Goal: Task Accomplishment & Management: Use online tool/utility

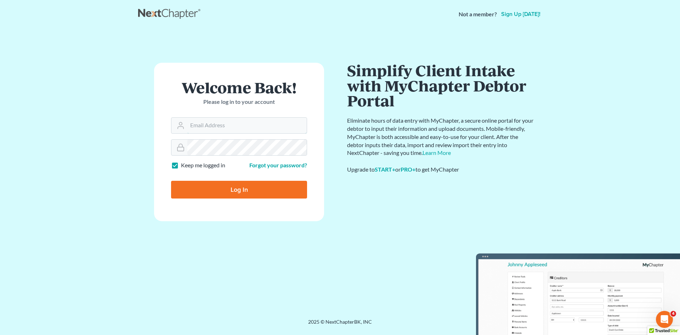
type input "[EMAIL_ADDRESS][DOMAIN_NAME]"
click at [228, 187] on input "Log In" at bounding box center [239, 190] width 136 height 18
type input "Thinking..."
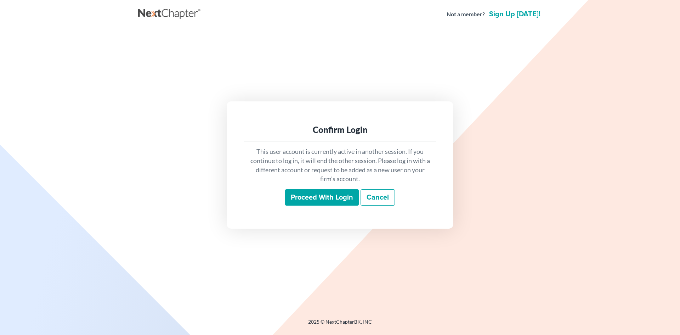
click at [312, 198] on input "Proceed with login" at bounding box center [322, 197] width 74 height 16
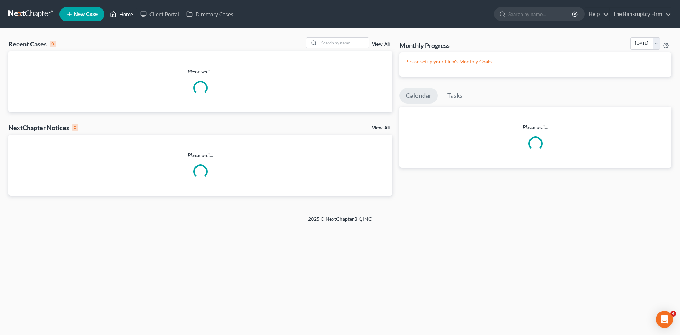
click at [124, 13] on link "Home" at bounding box center [122, 14] width 30 height 13
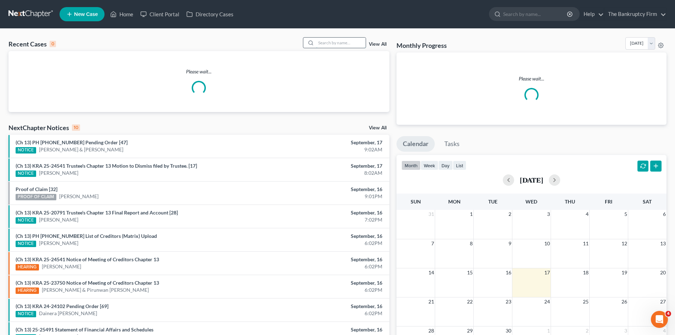
click at [323, 46] on input "search" at bounding box center [341, 43] width 50 height 10
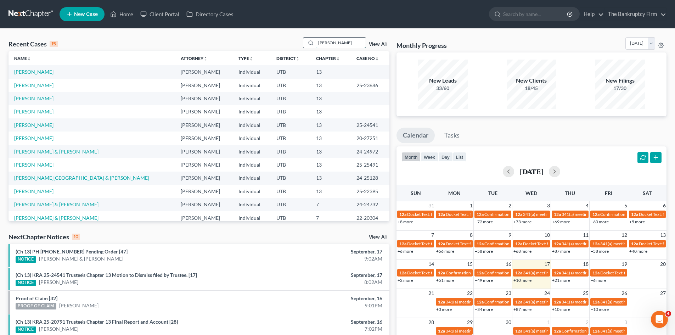
type input "brian"
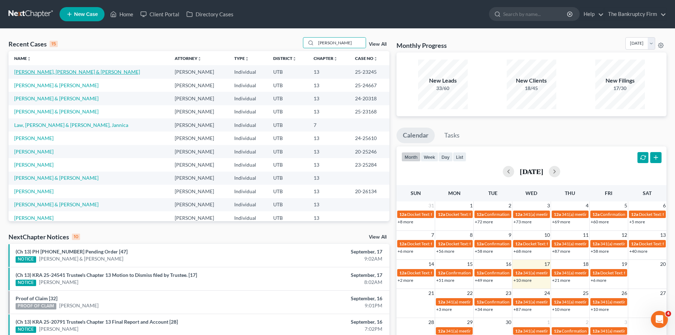
click at [26, 72] on link "Brian, Amberlee & Mark" at bounding box center [77, 72] width 126 height 6
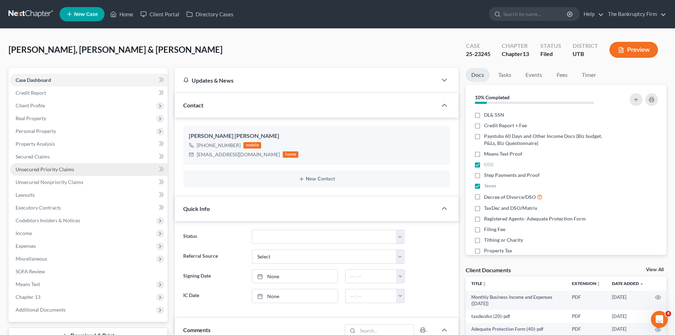
scroll to position [56, 0]
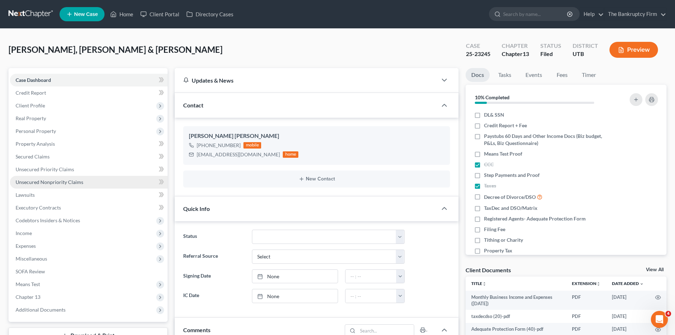
click at [33, 181] on span "Unsecured Nonpriority Claims" at bounding box center [50, 182] width 68 height 6
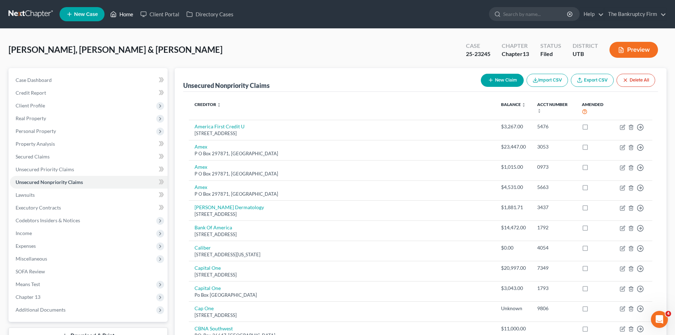
drag, startPoint x: 120, startPoint y: 12, endPoint x: 173, endPoint y: 3, distance: 53.8
click at [120, 12] on link "Home" at bounding box center [122, 14] width 30 height 13
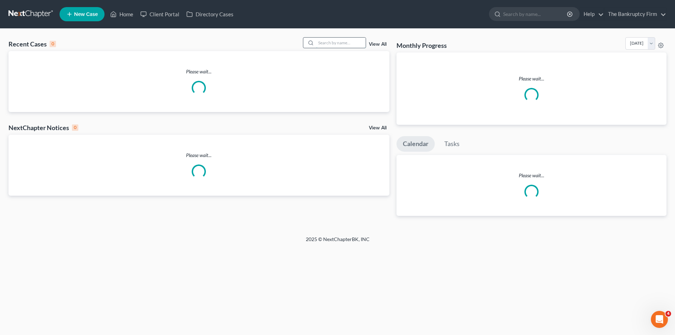
click at [343, 42] on input "search" at bounding box center [341, 43] width 50 height 10
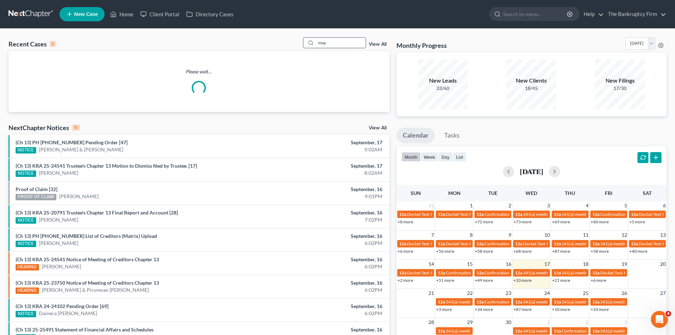
type input "may"
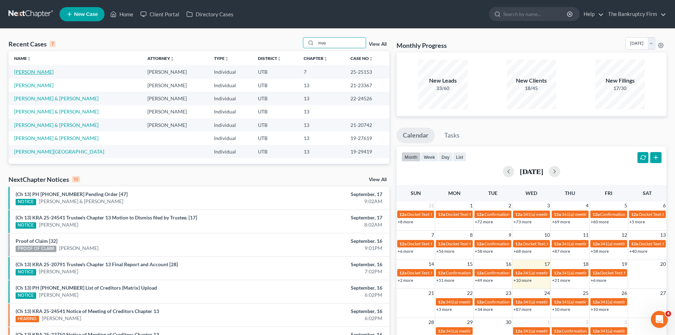
click at [29, 70] on link "May, Robert" at bounding box center [33, 72] width 39 height 6
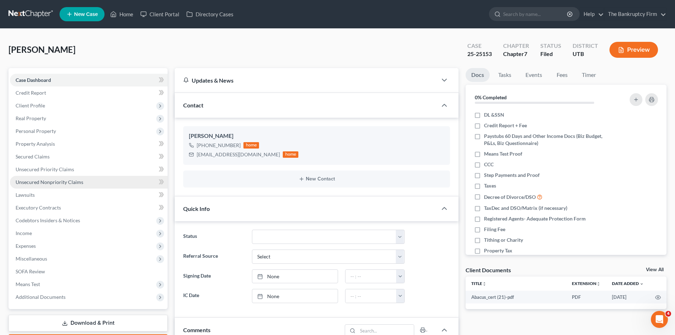
scroll to position [56, 0]
click at [36, 184] on span "Unsecured Nonpriority Claims" at bounding box center [50, 182] width 68 height 6
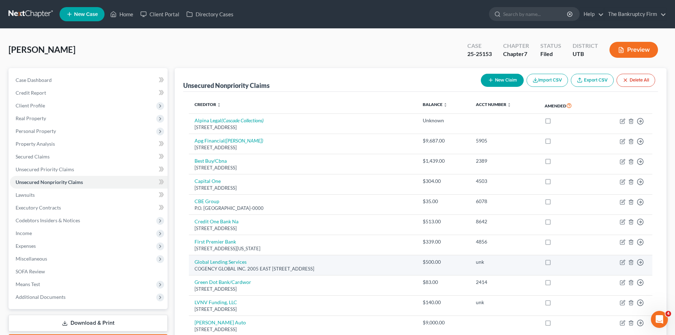
click at [392, 266] on div "COGENCY GLOBAL INC. 2005 EAST 2700 SOUTH STE 200, Salt Lake City, UT 84109" at bounding box center [302, 268] width 217 height 7
click at [281, 259] on td "Global Lending Services COGENCY GLOBAL INC. 2005 EAST 2700 SOUTH STE 200, Salt …" at bounding box center [303, 265] width 228 height 20
click at [238, 262] on link "Global Lending Services" at bounding box center [220, 262] width 52 height 6
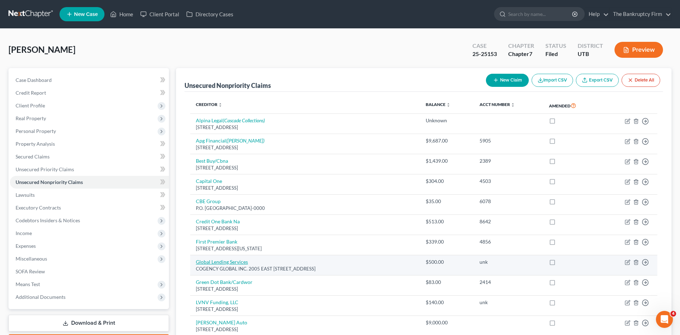
select select "46"
select select "14"
select select "0"
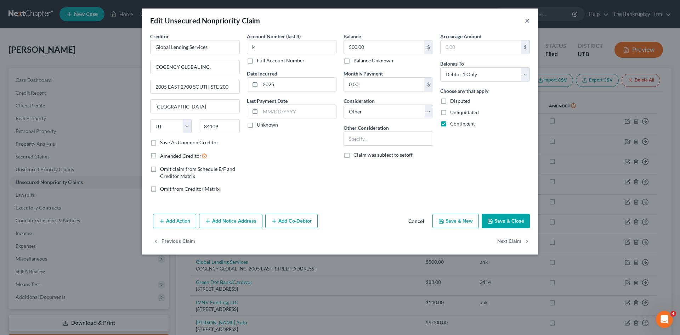
click at [527, 19] on button "×" at bounding box center [527, 20] width 5 height 9
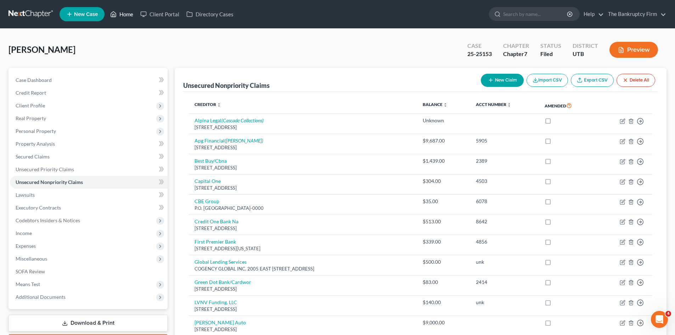
click at [124, 15] on link "Home" at bounding box center [122, 14] width 30 height 13
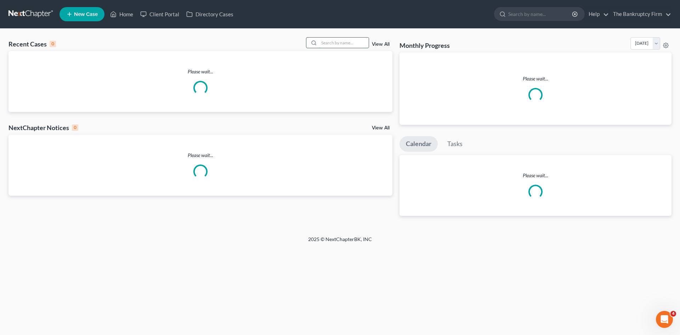
click at [336, 45] on input "search" at bounding box center [344, 43] width 50 height 10
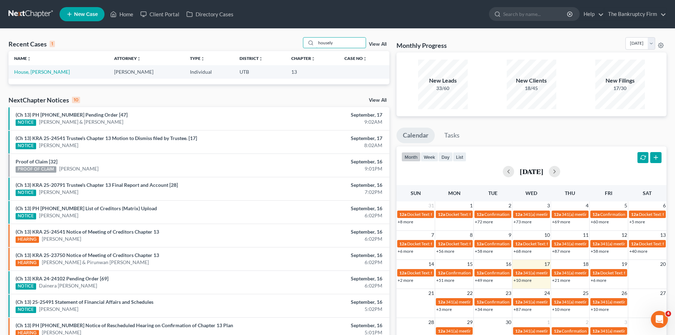
drag, startPoint x: 345, startPoint y: 43, endPoint x: 304, endPoint y: 42, distance: 41.1
click at [304, 42] on div "Recent Cases 1 housely View All" at bounding box center [199, 44] width 381 height 14
type input "housley"
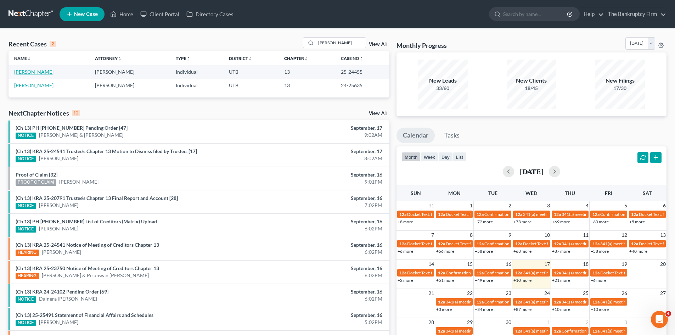
click at [29, 73] on link "Housley, Catrina" at bounding box center [33, 72] width 39 height 6
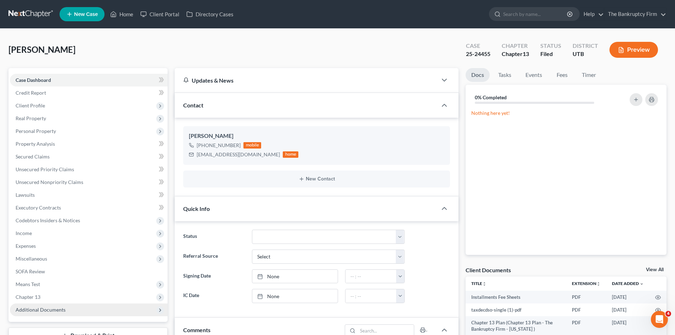
click at [41, 310] on span "Additional Documents" at bounding box center [41, 309] width 50 height 6
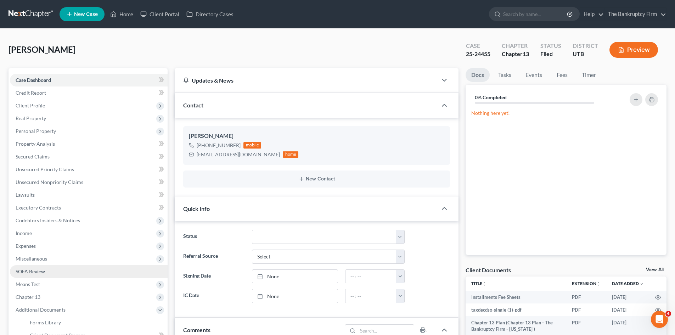
scroll to position [56, 0]
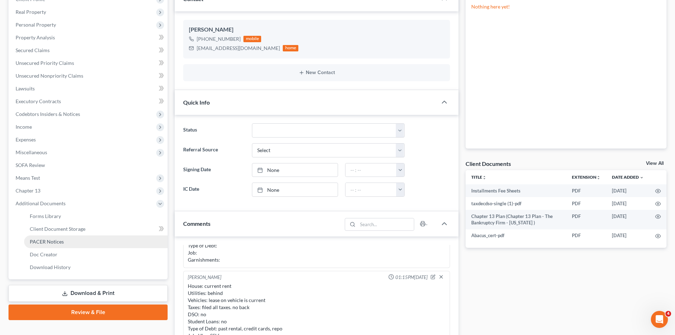
click at [49, 243] on span "PACER Notices" at bounding box center [47, 241] width 34 height 6
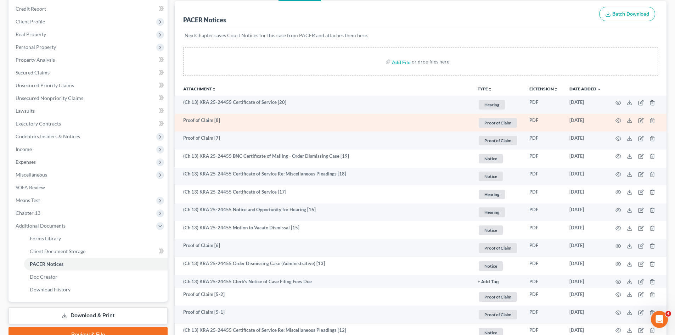
scroll to position [142, 0]
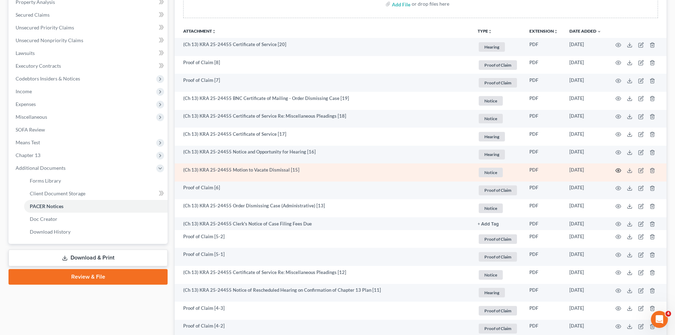
click at [619, 171] on icon "button" at bounding box center [618, 171] width 6 height 6
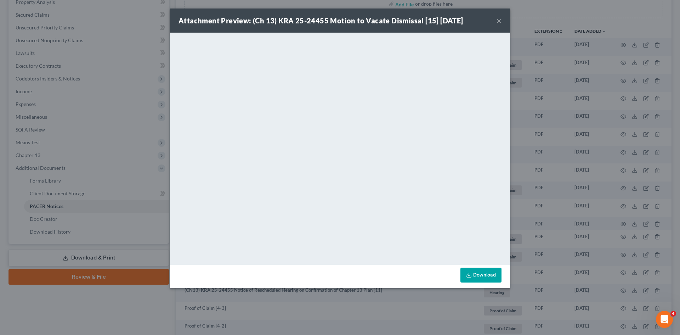
click at [501, 20] on button "×" at bounding box center [499, 20] width 5 height 9
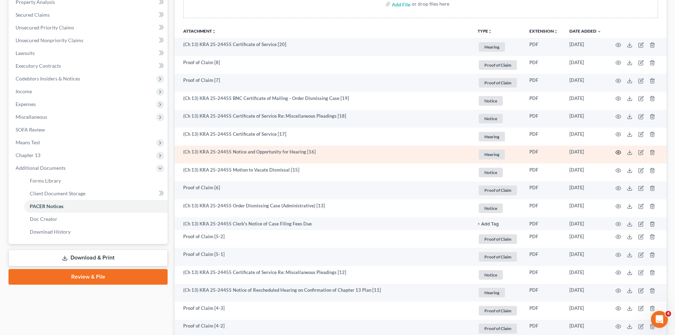
click at [619, 152] on icon "button" at bounding box center [618, 152] width 6 height 6
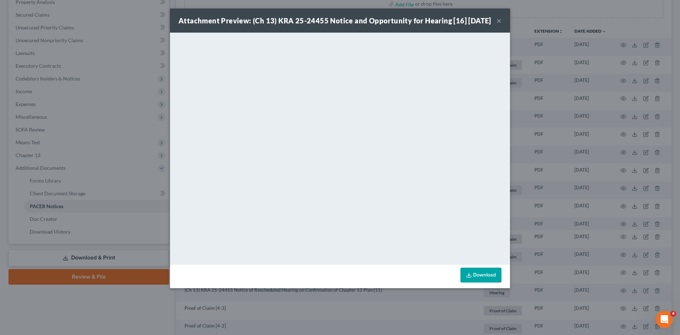
click at [498, 24] on button "×" at bounding box center [499, 20] width 5 height 9
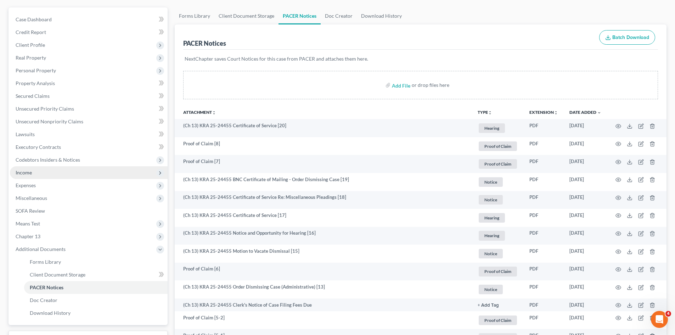
scroll to position [0, 0]
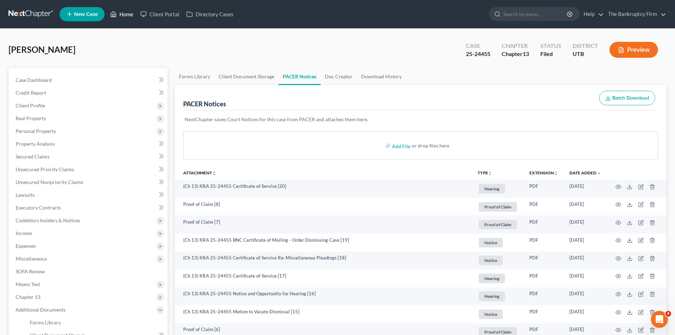
click at [125, 14] on link "Home" at bounding box center [122, 14] width 30 height 13
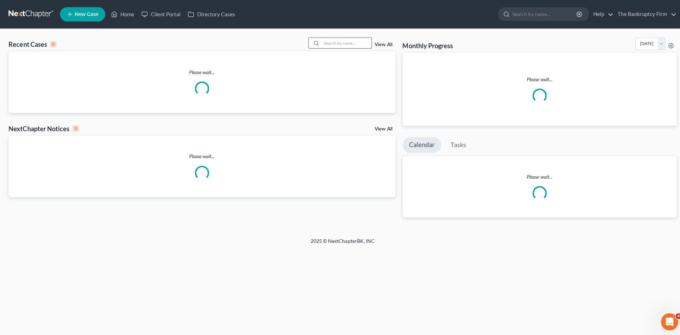
click at [321, 42] on input "search" at bounding box center [344, 43] width 50 height 10
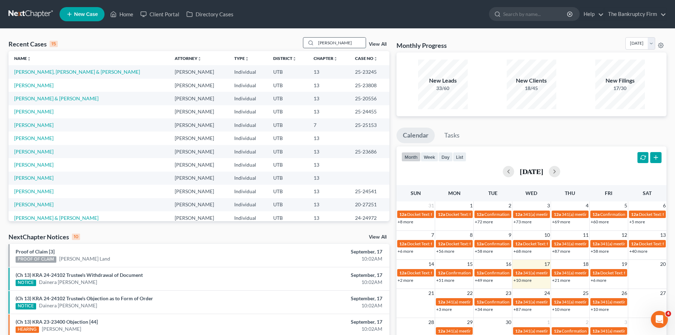
type input "ekstrom"
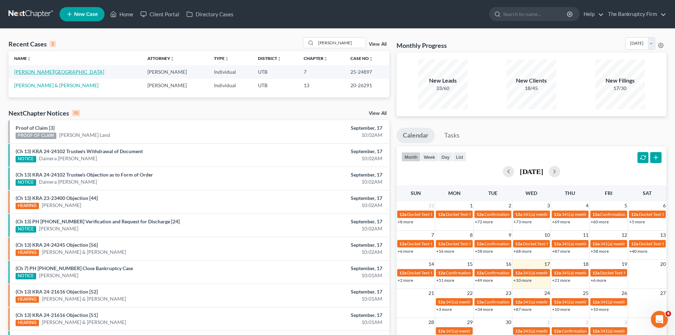
click at [22, 72] on link "Ekstrom, Victoria" at bounding box center [59, 72] width 90 height 6
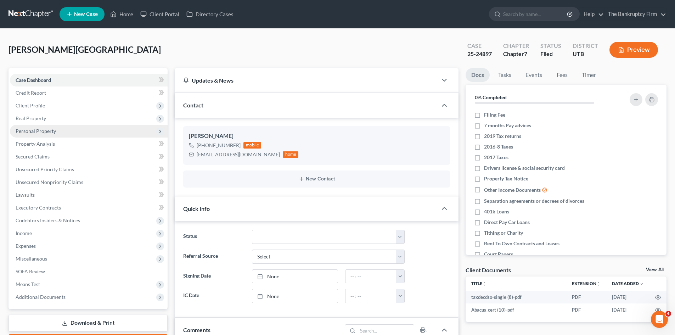
click at [45, 132] on span "Personal Property" at bounding box center [36, 131] width 40 height 6
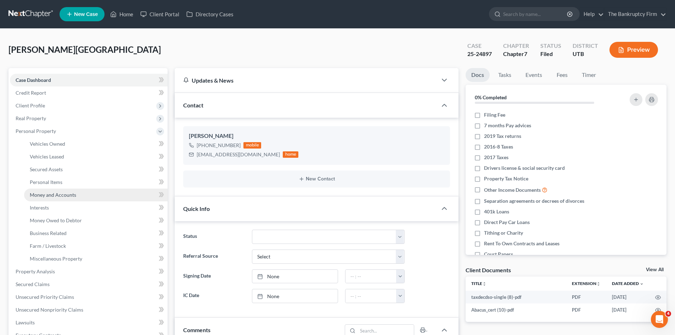
click at [57, 193] on span "Money and Accounts" at bounding box center [53, 195] width 46 height 6
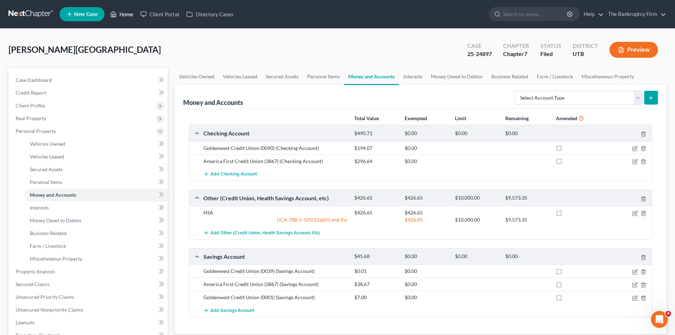
click at [128, 14] on link "Home" at bounding box center [122, 14] width 30 height 13
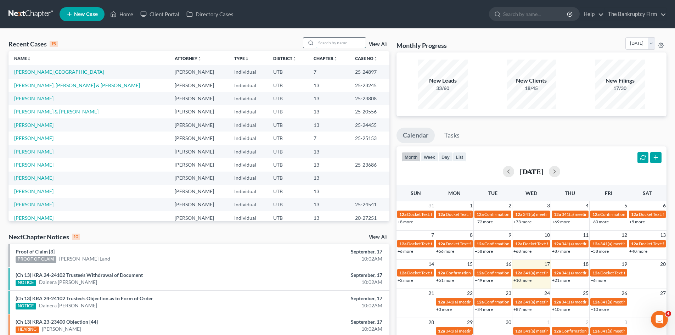
click at [323, 46] on input "search" at bounding box center [341, 43] width 50 height 10
type input "morris"
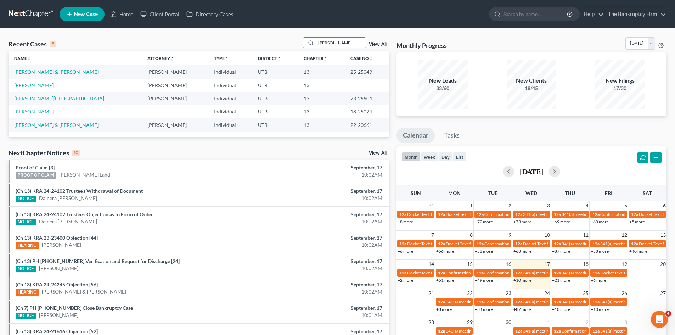
click at [25, 73] on link "Morris, David & Lowell, Samantha" at bounding box center [56, 72] width 84 height 6
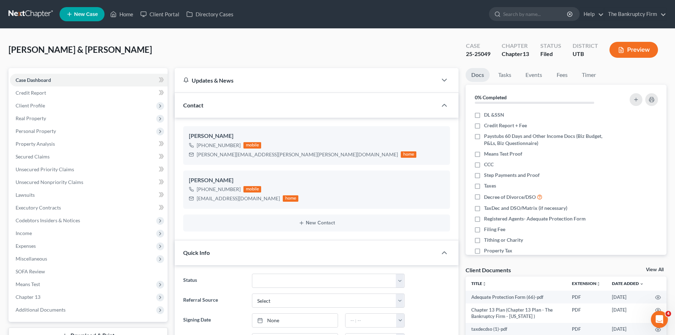
scroll to position [27, 0]
click at [35, 183] on span "Unsecured Nonpriority Claims" at bounding box center [50, 182] width 68 height 6
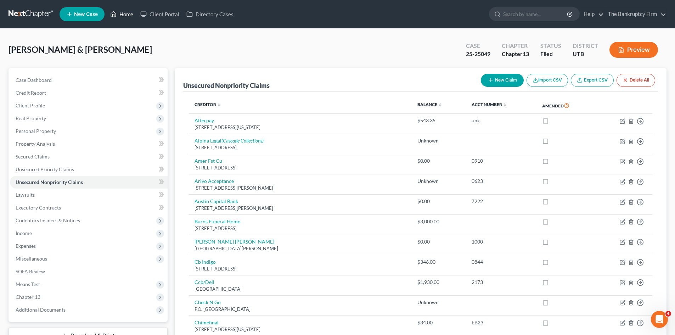
drag, startPoint x: 126, startPoint y: 16, endPoint x: 183, endPoint y: 22, distance: 57.4
click at [126, 16] on link "Home" at bounding box center [122, 14] width 30 height 13
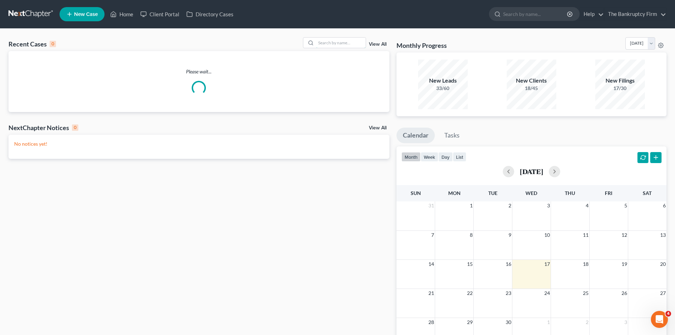
click at [342, 39] on input "search" at bounding box center [341, 43] width 50 height 10
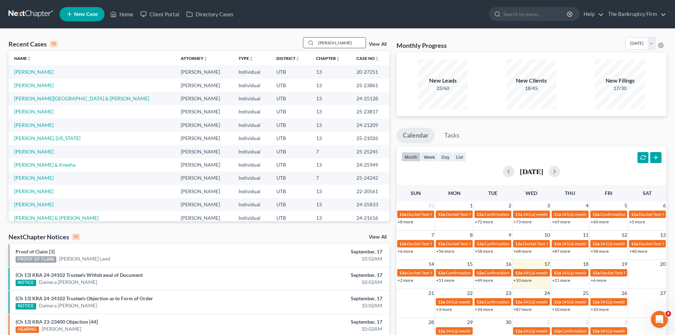
type input "ESQUIBEL"
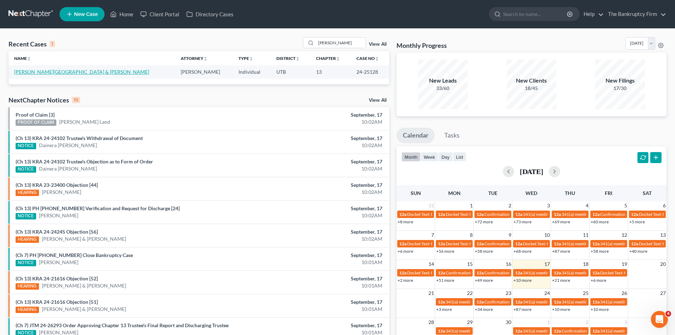
click at [40, 72] on link "Esquibel-Ortiz, Kenia & Esquibel, Miriam" at bounding box center [81, 72] width 135 height 6
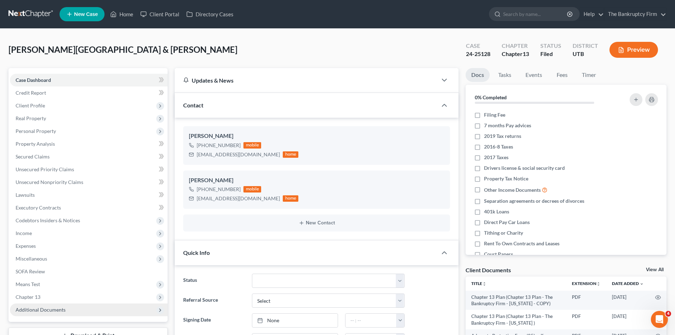
click at [47, 308] on span "Additional Documents" at bounding box center [41, 309] width 50 height 6
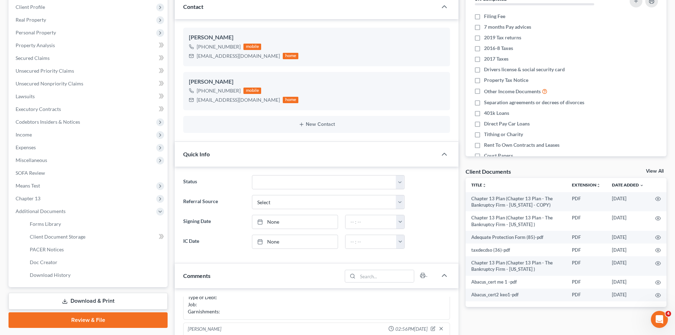
scroll to position [106, 0]
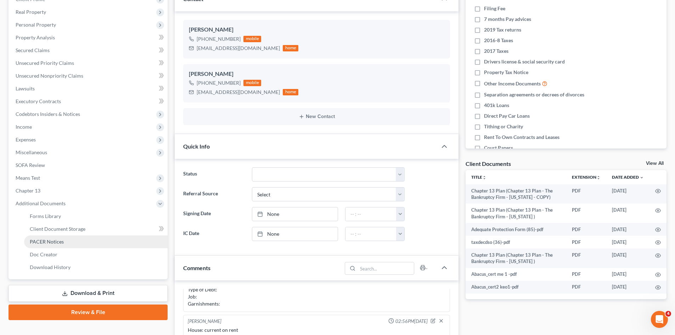
click at [51, 237] on link "PACER Notices" at bounding box center [95, 241] width 143 height 13
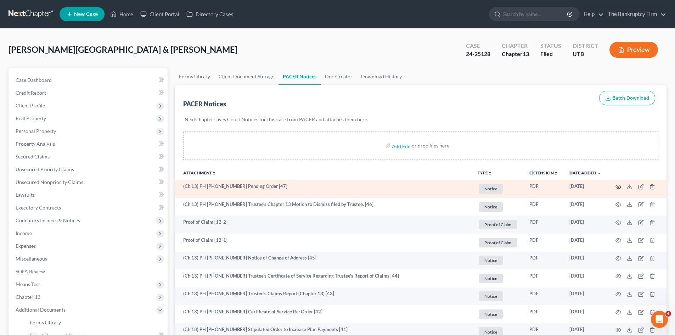
click at [616, 186] on icon "button" at bounding box center [618, 187] width 6 height 6
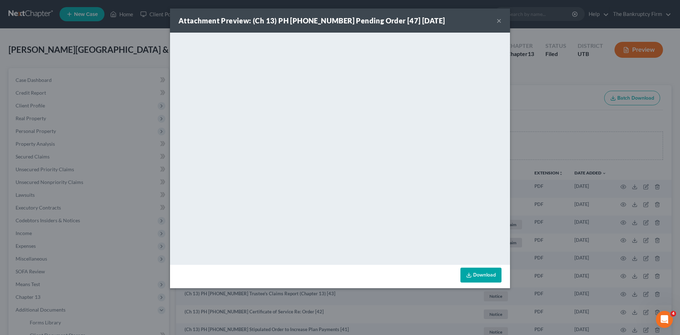
click at [497, 22] on button "×" at bounding box center [499, 20] width 5 height 9
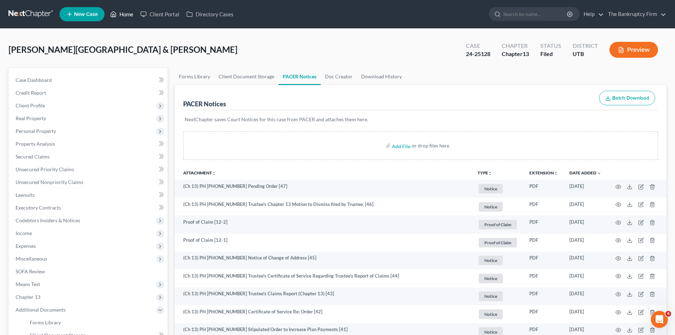
click at [125, 13] on link "Home" at bounding box center [122, 14] width 30 height 13
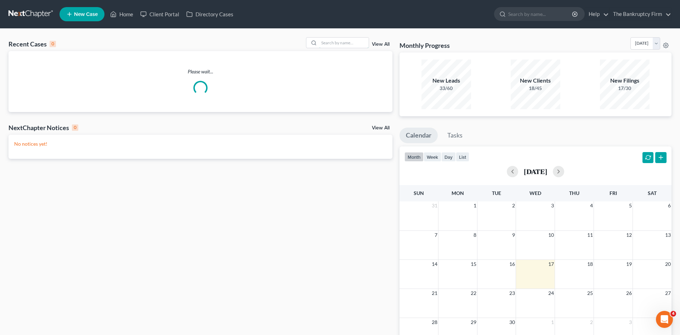
click at [340, 43] on input "search" at bounding box center [344, 43] width 50 height 10
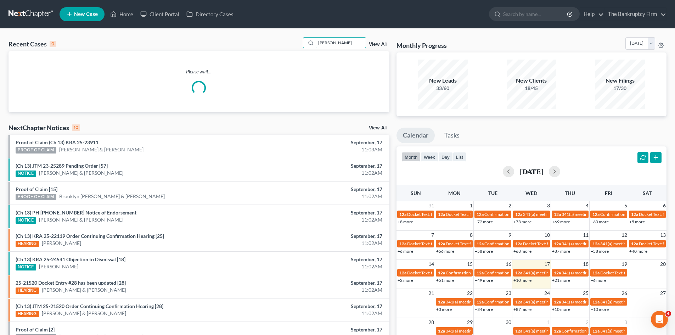
type input "rhodes"
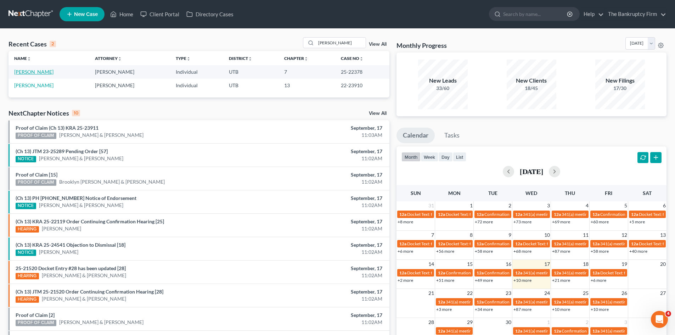
click at [28, 72] on link "Rhodes, Jessica" at bounding box center [33, 72] width 39 height 6
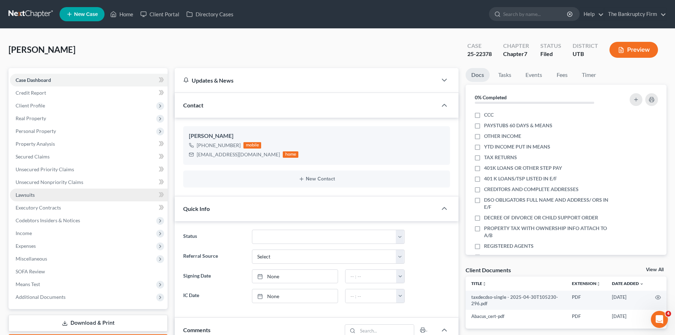
click at [24, 196] on span "Lawsuits" at bounding box center [25, 195] width 19 height 6
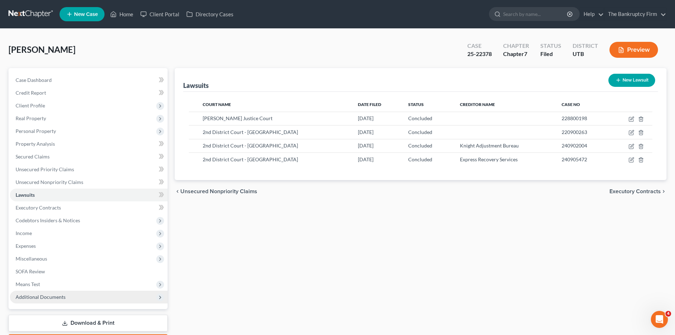
click at [37, 294] on span "Additional Documents" at bounding box center [41, 297] width 50 height 6
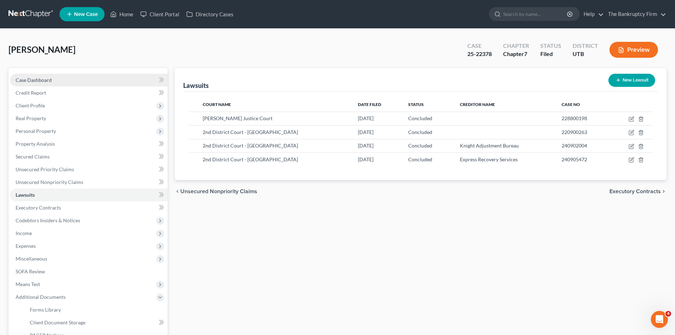
click at [50, 79] on span "Case Dashboard" at bounding box center [34, 80] width 36 height 6
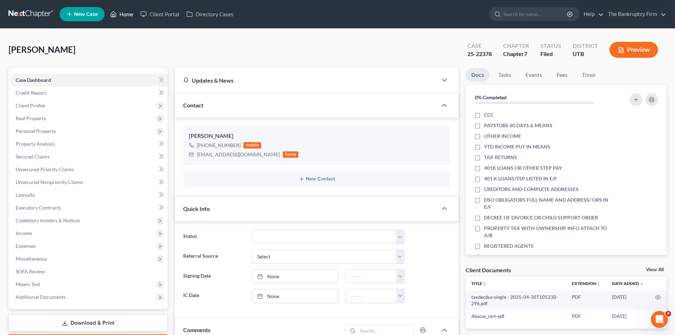
click at [119, 16] on link "Home" at bounding box center [122, 14] width 30 height 13
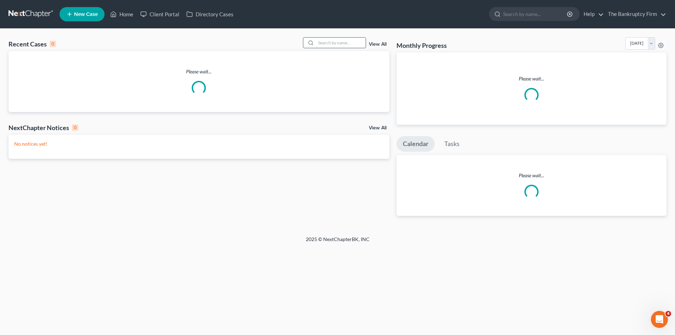
click at [340, 43] on input "search" at bounding box center [341, 43] width 50 height 10
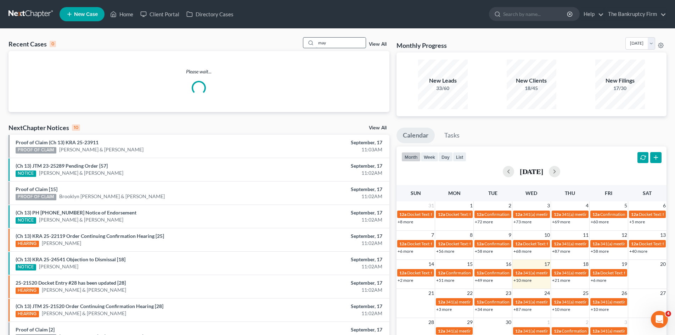
type input "may"
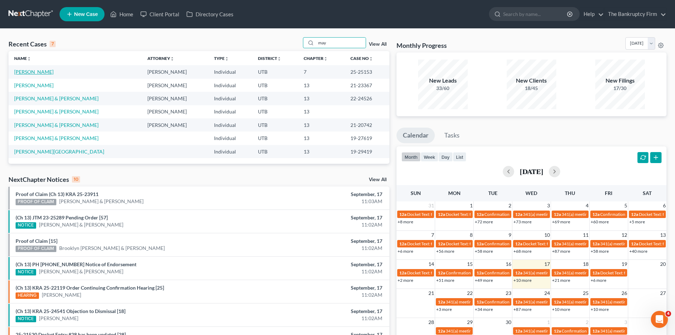
click at [30, 74] on link "May, Robert" at bounding box center [33, 72] width 39 height 6
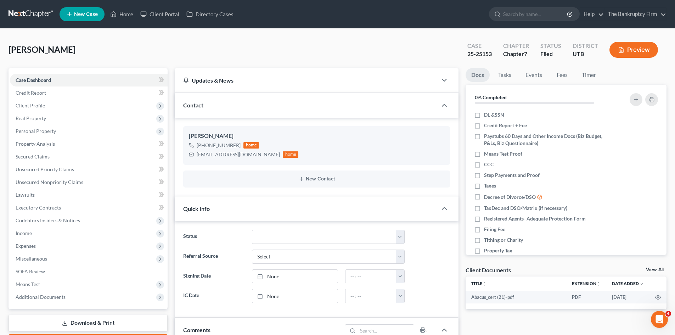
scroll to position [56, 0]
click at [35, 131] on span "Personal Property" at bounding box center [36, 131] width 40 height 6
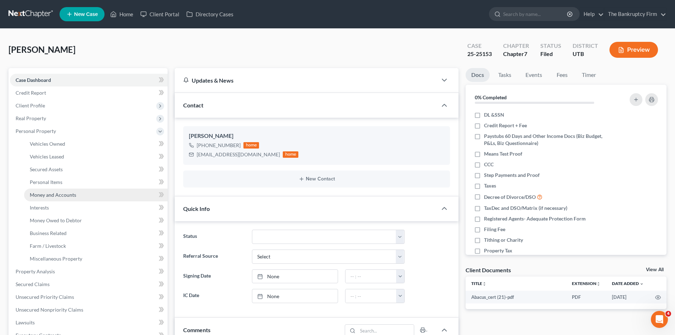
click at [54, 197] on span "Money and Accounts" at bounding box center [53, 195] width 46 height 6
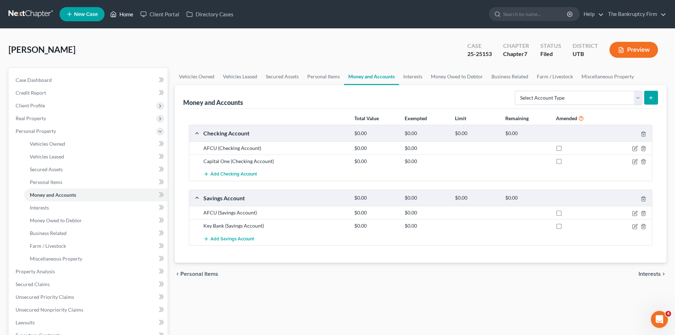
click at [120, 13] on link "Home" at bounding box center [122, 14] width 30 height 13
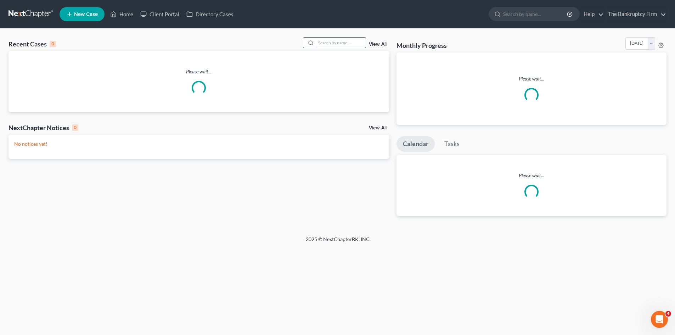
click at [330, 40] on input "search" at bounding box center [341, 43] width 50 height 10
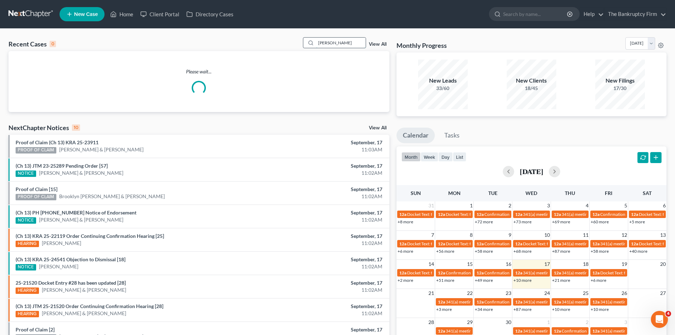
type input "jessop"
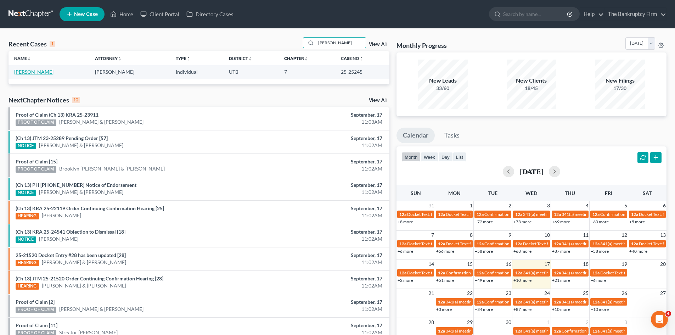
click at [32, 74] on link "Jessop, Michael" at bounding box center [33, 72] width 39 height 6
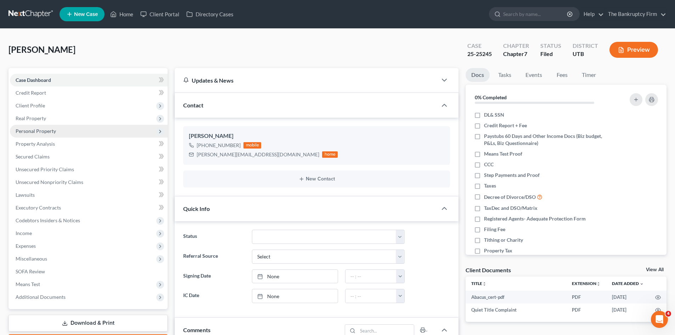
scroll to position [56, 0]
click at [41, 131] on span "Personal Property" at bounding box center [36, 131] width 40 height 6
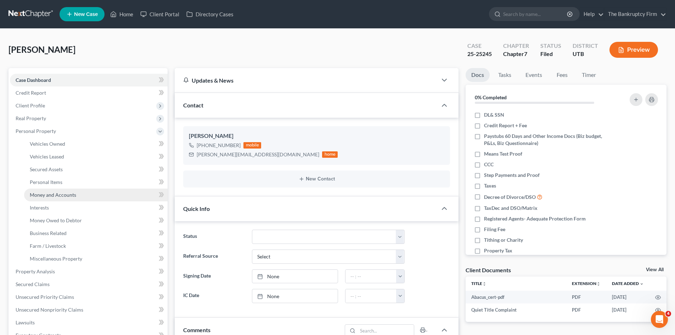
click at [76, 197] on link "Money and Accounts" at bounding box center [95, 194] width 143 height 13
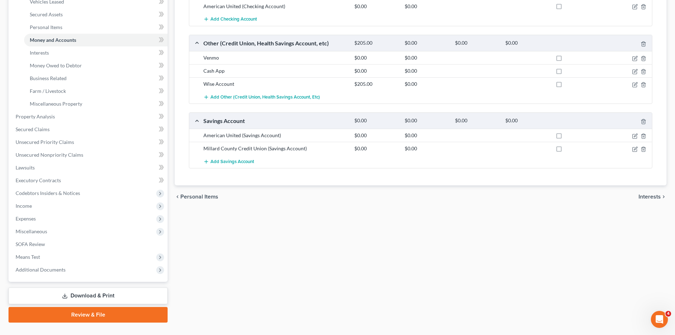
scroll to position [169, 0]
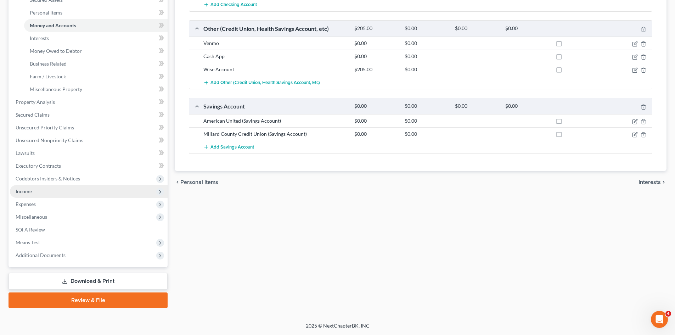
click at [22, 192] on span "Income" at bounding box center [24, 191] width 16 height 6
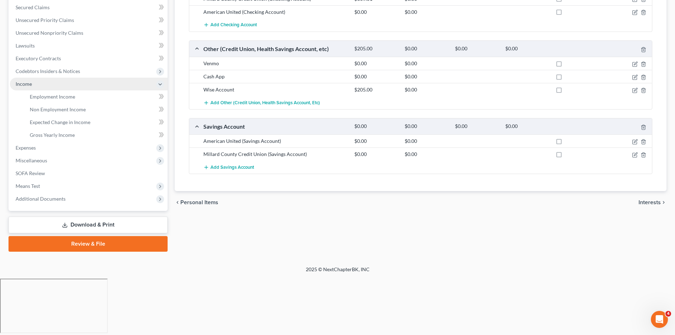
scroll to position [93, 0]
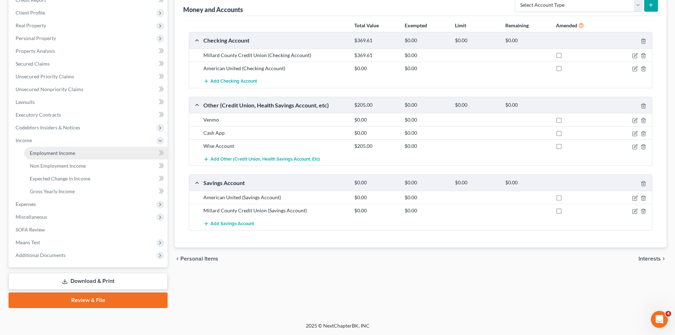
click at [43, 149] on link "Employment Income" at bounding box center [95, 153] width 143 height 13
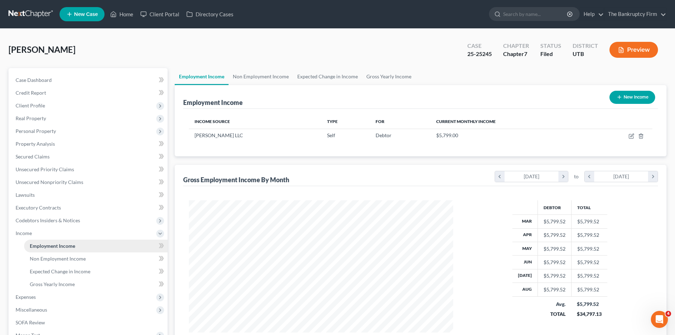
scroll to position [132, 278]
click at [60, 259] on span "Non Employment Income" at bounding box center [58, 258] width 56 height 6
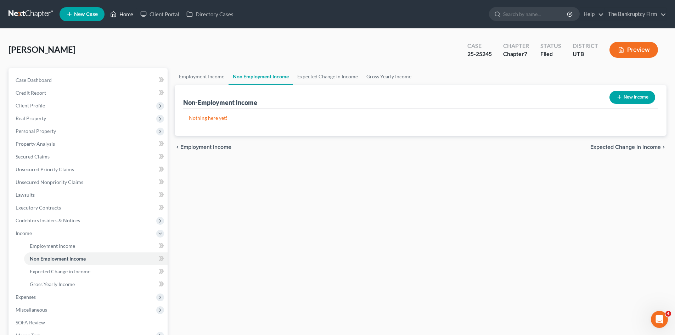
click at [127, 13] on link "Home" at bounding box center [122, 14] width 30 height 13
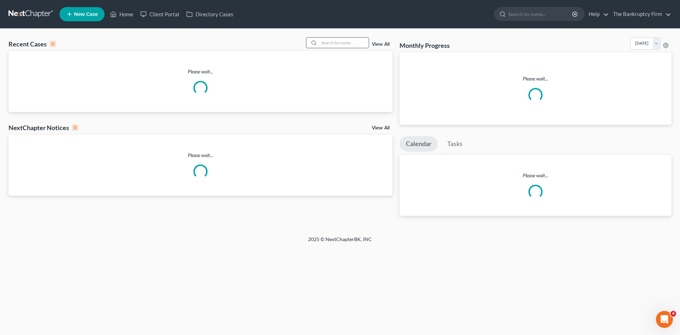
click at [343, 41] on input "search" at bounding box center [344, 43] width 50 height 10
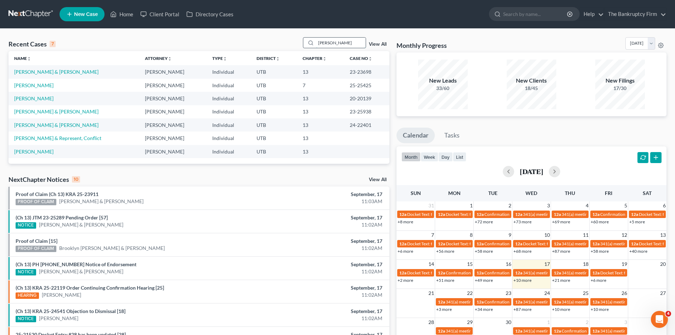
type input "burnside"
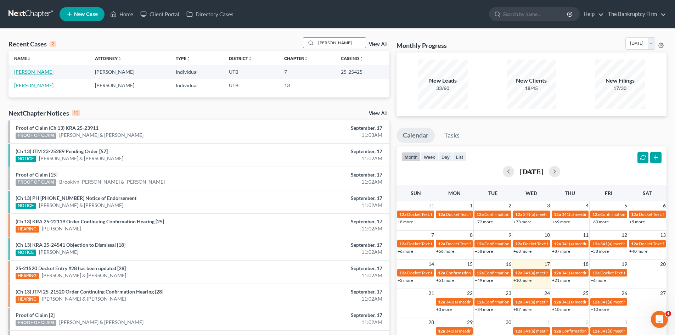
click at [41, 74] on link "Burnside, Treasa" at bounding box center [33, 72] width 39 height 6
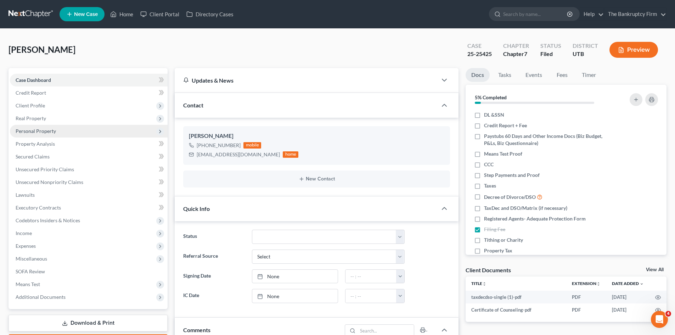
click at [36, 130] on span "Personal Property" at bounding box center [36, 131] width 40 height 6
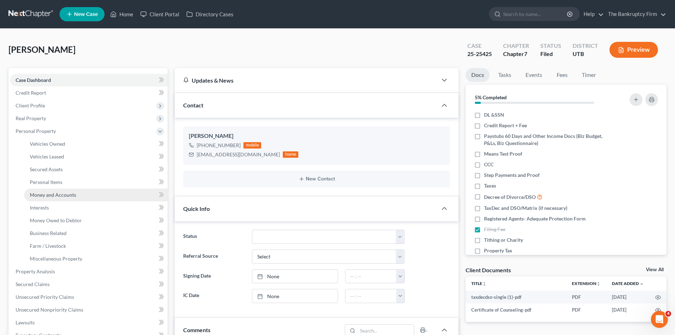
click at [70, 192] on span "Money and Accounts" at bounding box center [53, 195] width 46 height 6
